Goal: Go to known website: Access a specific website the user already knows

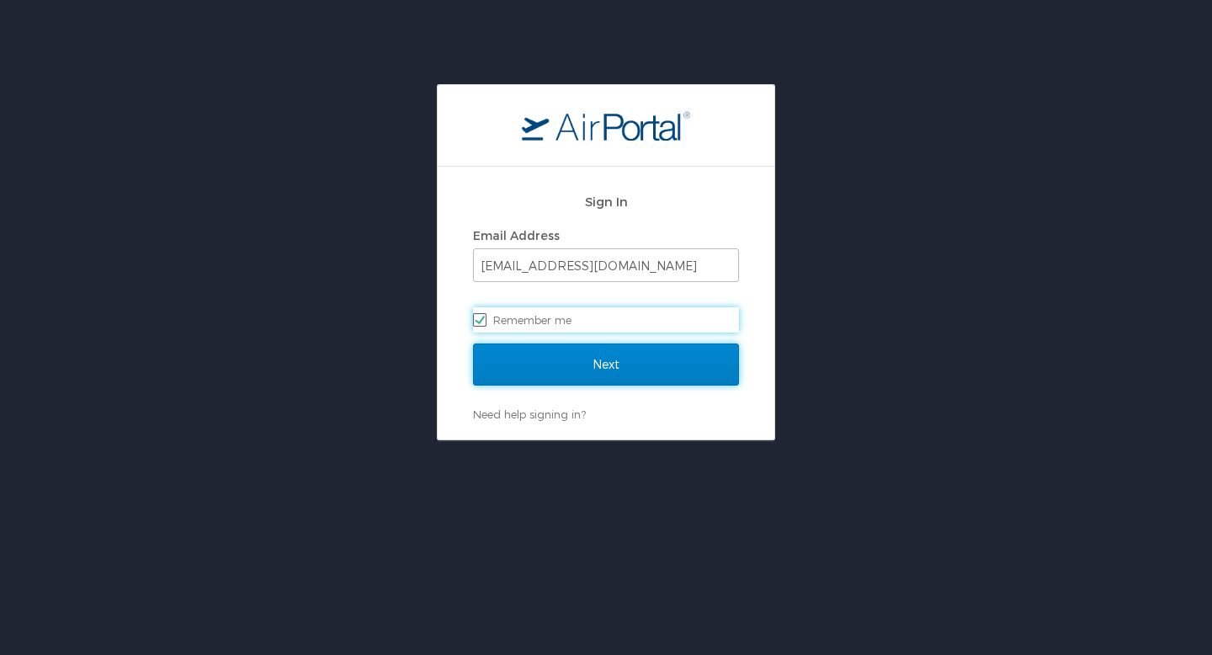
click at [672, 357] on input "Next" at bounding box center [606, 364] width 266 height 42
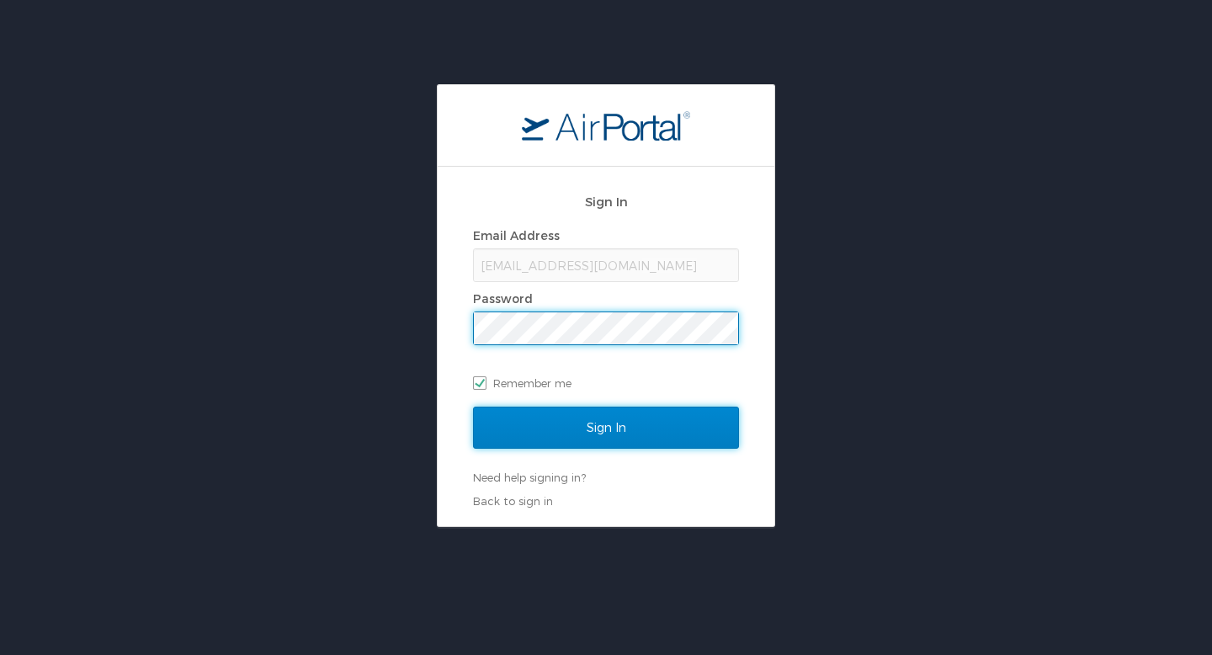
click at [528, 435] on input "Sign In" at bounding box center [606, 427] width 266 height 42
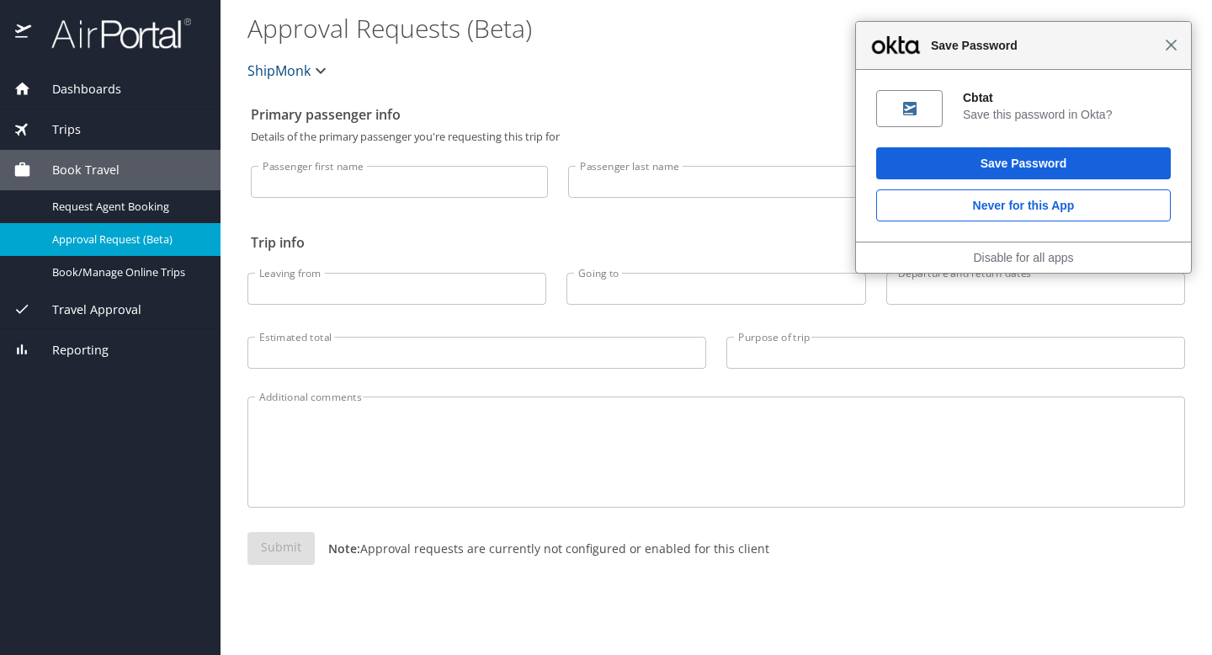
click at [1176, 43] on span "Close" at bounding box center [1171, 45] width 13 height 13
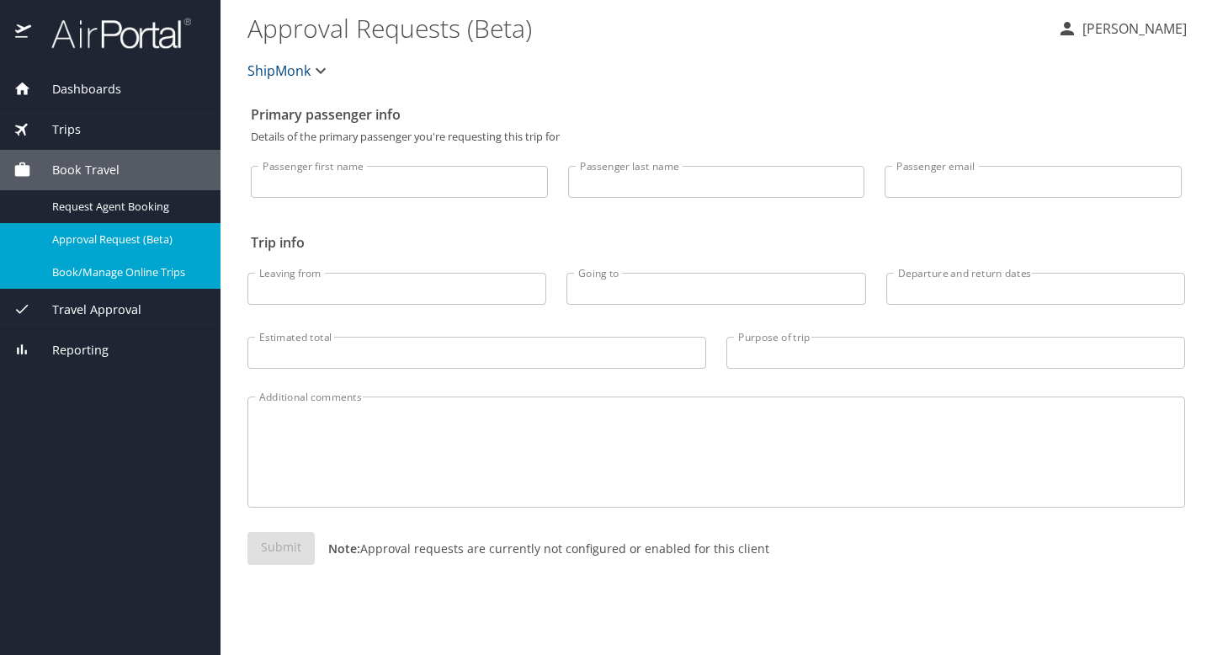
click at [96, 276] on span "Book/Manage Online Trips" at bounding box center [126, 272] width 148 height 16
click at [121, 272] on span "Book/Manage Online Trips" at bounding box center [126, 272] width 148 height 16
